Goal: Task Accomplishment & Management: Use online tool/utility

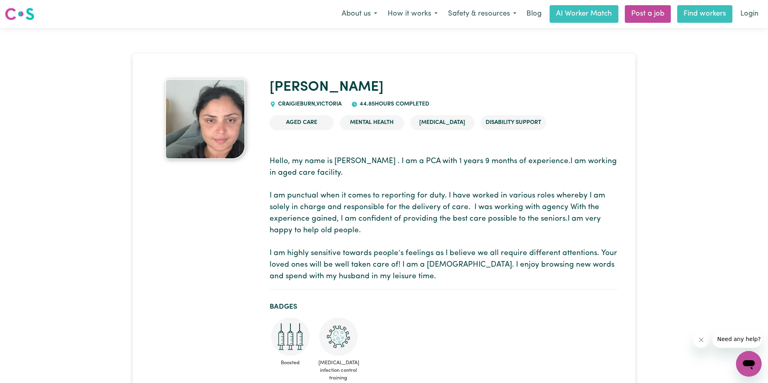
click at [700, 12] on link "Find workers" at bounding box center [704, 14] width 55 height 18
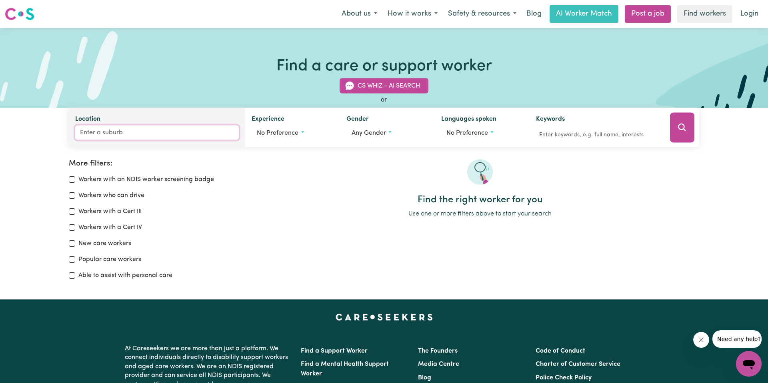
click at [120, 136] on input "Location" at bounding box center [157, 133] width 164 height 14
type input "wod"
type input "wodEN, [GEOGRAPHIC_DATA], 2606"
type input "wodo"
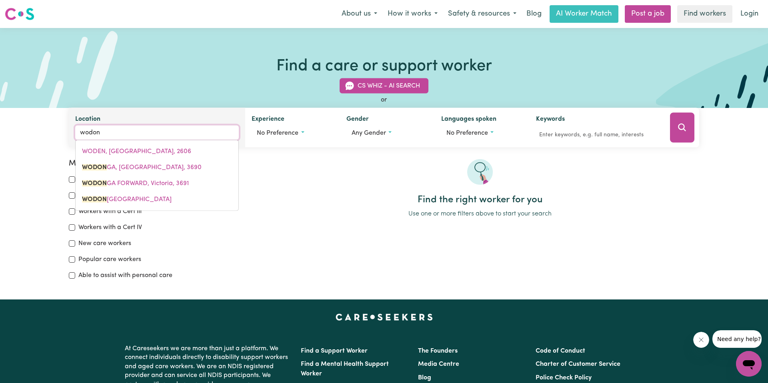
type input "wodong"
type input "wodongA, [GEOGRAPHIC_DATA], 3690"
type input "wodonga"
type input "wodonga, Victoria, 3690"
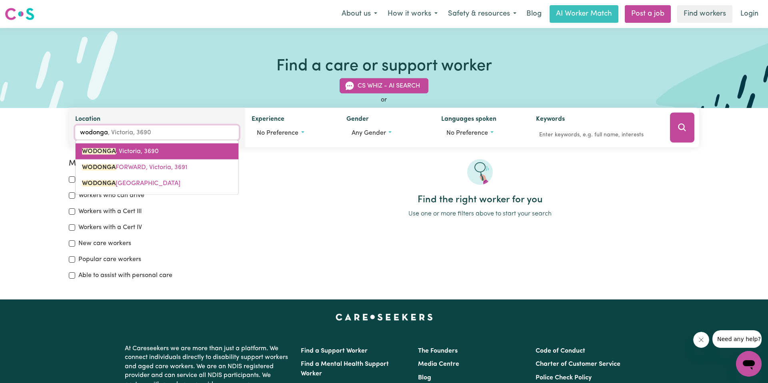
click at [130, 157] on link "WODONGA , [GEOGRAPHIC_DATA], 3690" at bounding box center [157, 152] width 163 height 16
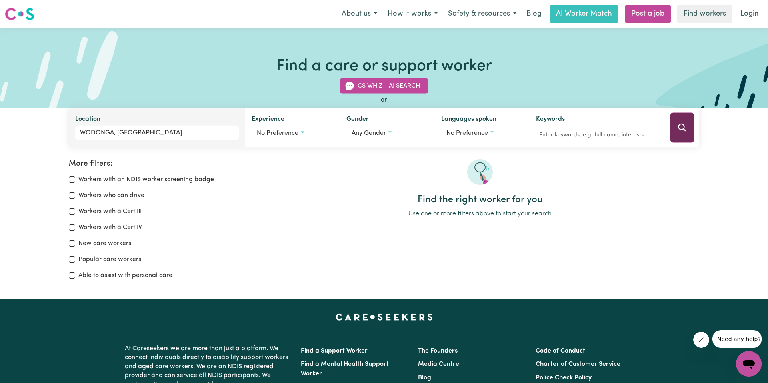
click at [683, 129] on icon "Search" at bounding box center [683, 128] width 8 height 8
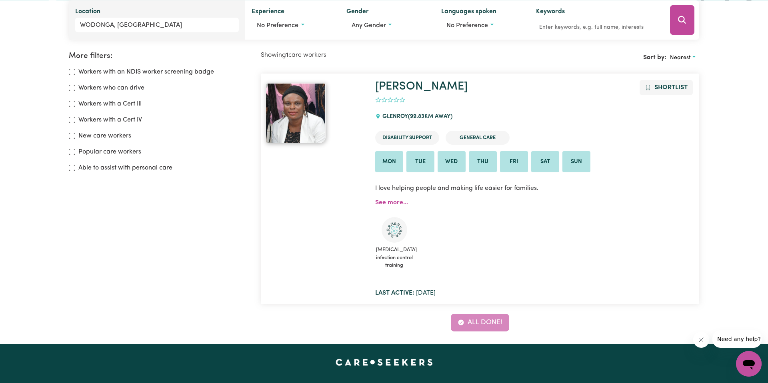
scroll to position [99, 0]
